Goal: Task Accomplishment & Management: Manage account settings

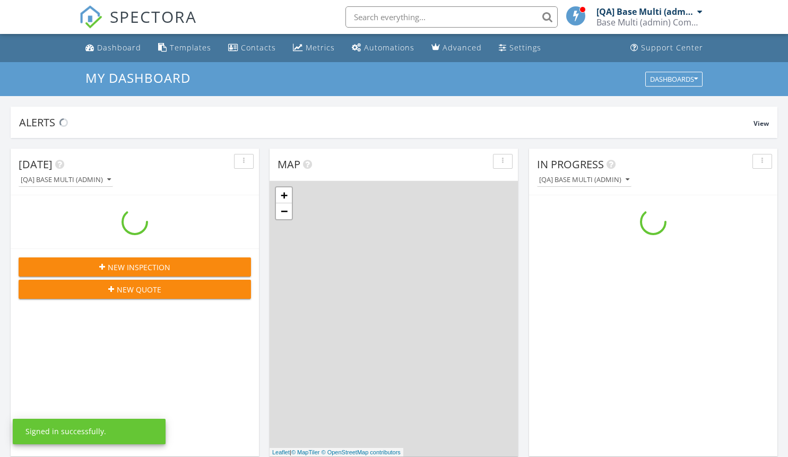
scroll to position [982, 805]
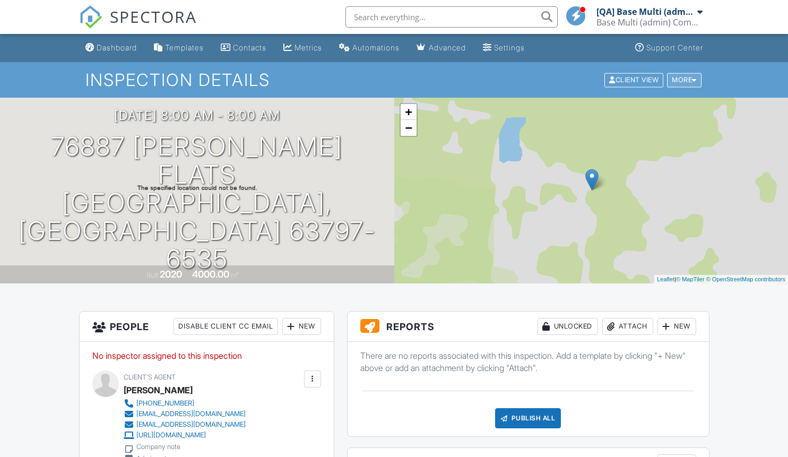
click at [683, 80] on div "More" at bounding box center [684, 80] width 34 height 14
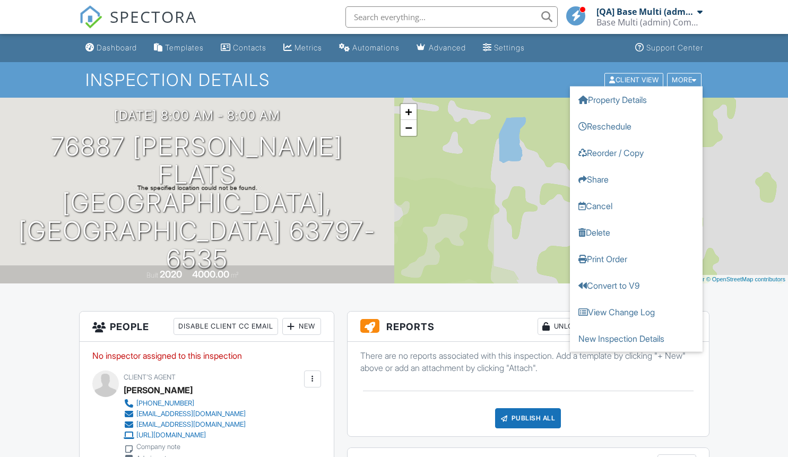
click at [636, 232] on link "Delete" at bounding box center [636, 232] width 133 height 27
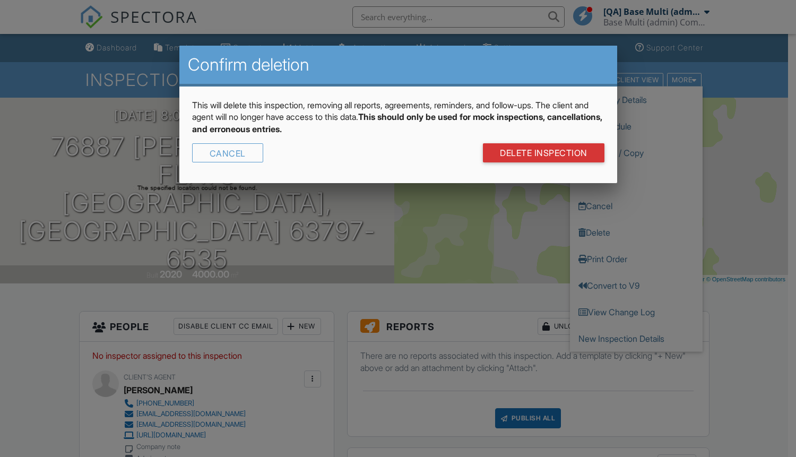
click at [542, 153] on link "DELETE Inspection" at bounding box center [544, 152] width 122 height 19
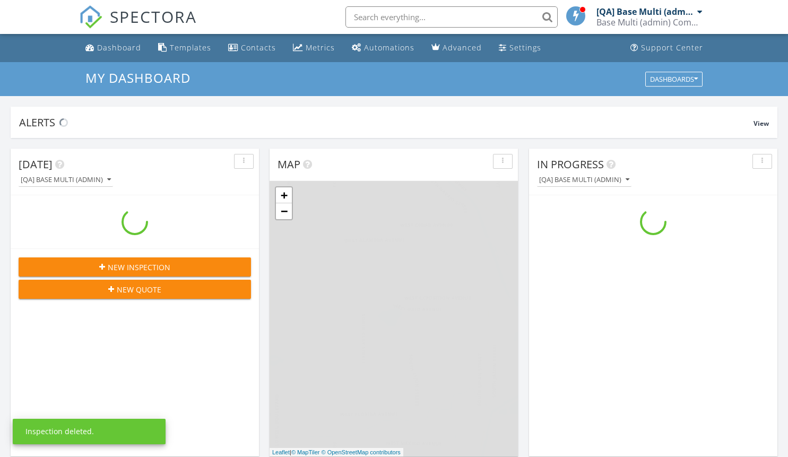
scroll to position [982, 805]
